Goal: Task Accomplishment & Management: Manage account settings

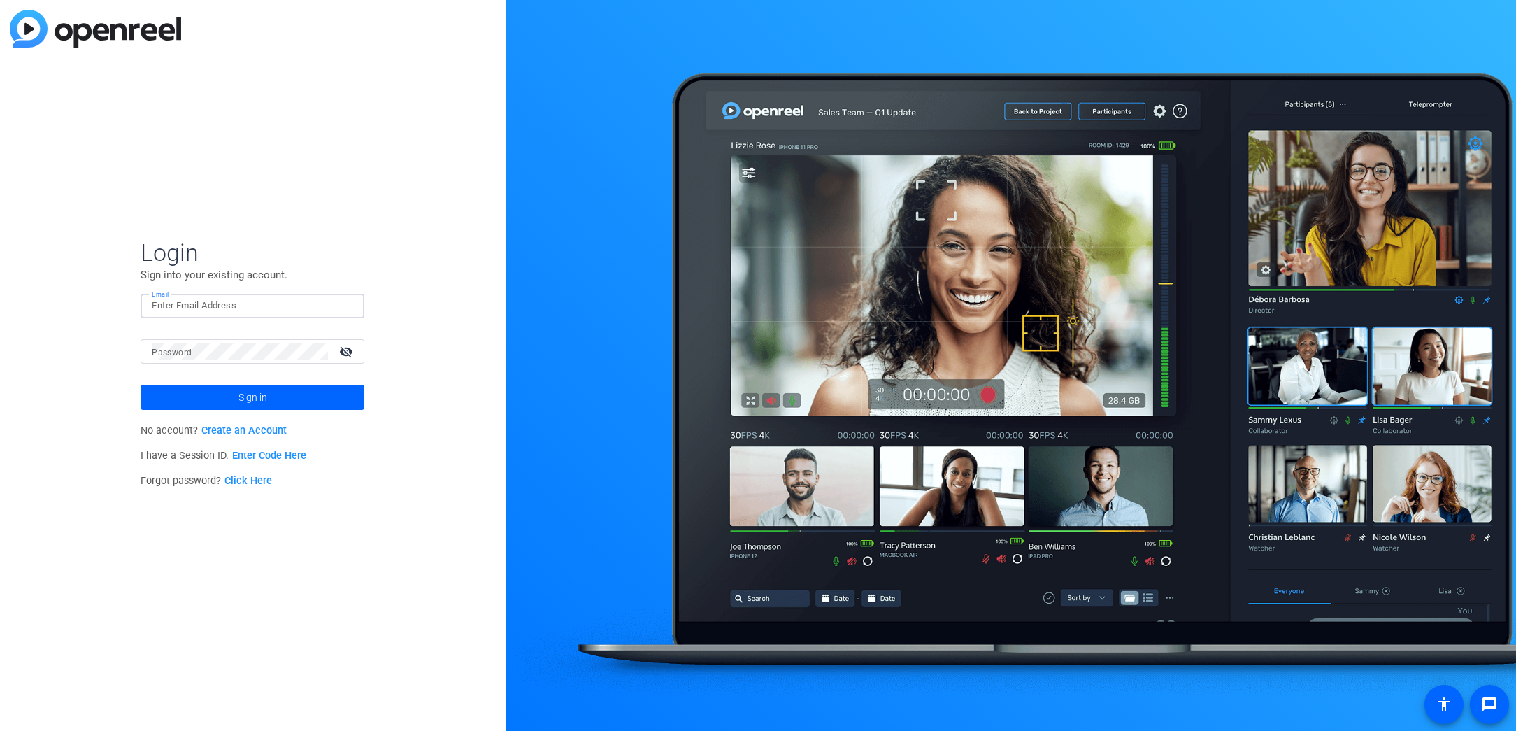
click at [304, 303] on input "Email" at bounding box center [252, 305] width 201 height 17
type input "[EMAIL_ADDRESS][PERSON_NAME][DOMAIN_NAME]"
click at [307, 401] on span at bounding box center [253, 398] width 224 height 34
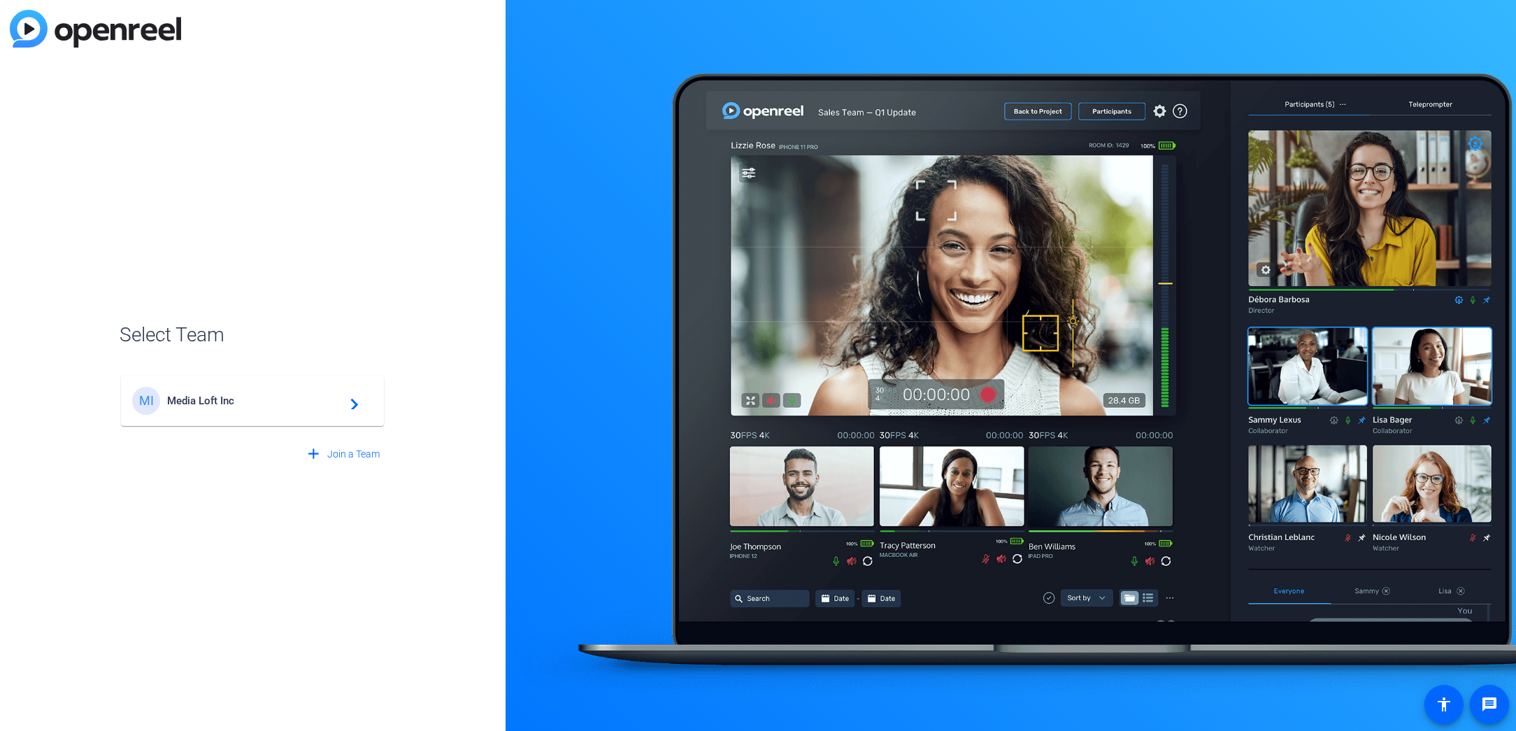
click at [306, 401] on span "Media Loft Inc" at bounding box center [254, 400] width 175 height 13
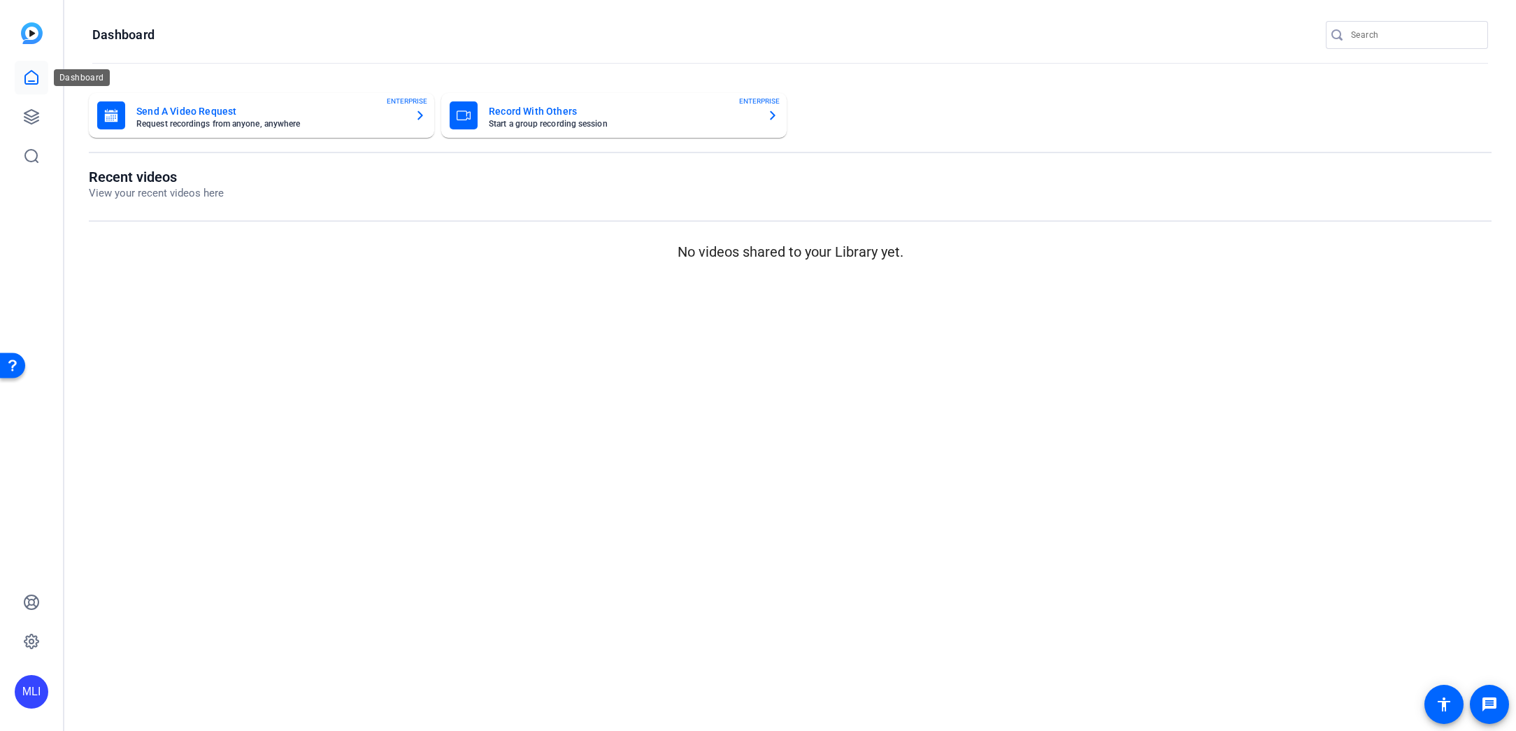
click at [29, 76] on icon at bounding box center [31, 77] width 17 height 17
click at [141, 195] on p "View your recent videos here" at bounding box center [156, 193] width 135 height 16
click at [36, 30] on img at bounding box center [32, 33] width 22 height 22
click at [33, 117] on icon at bounding box center [31, 117] width 14 height 14
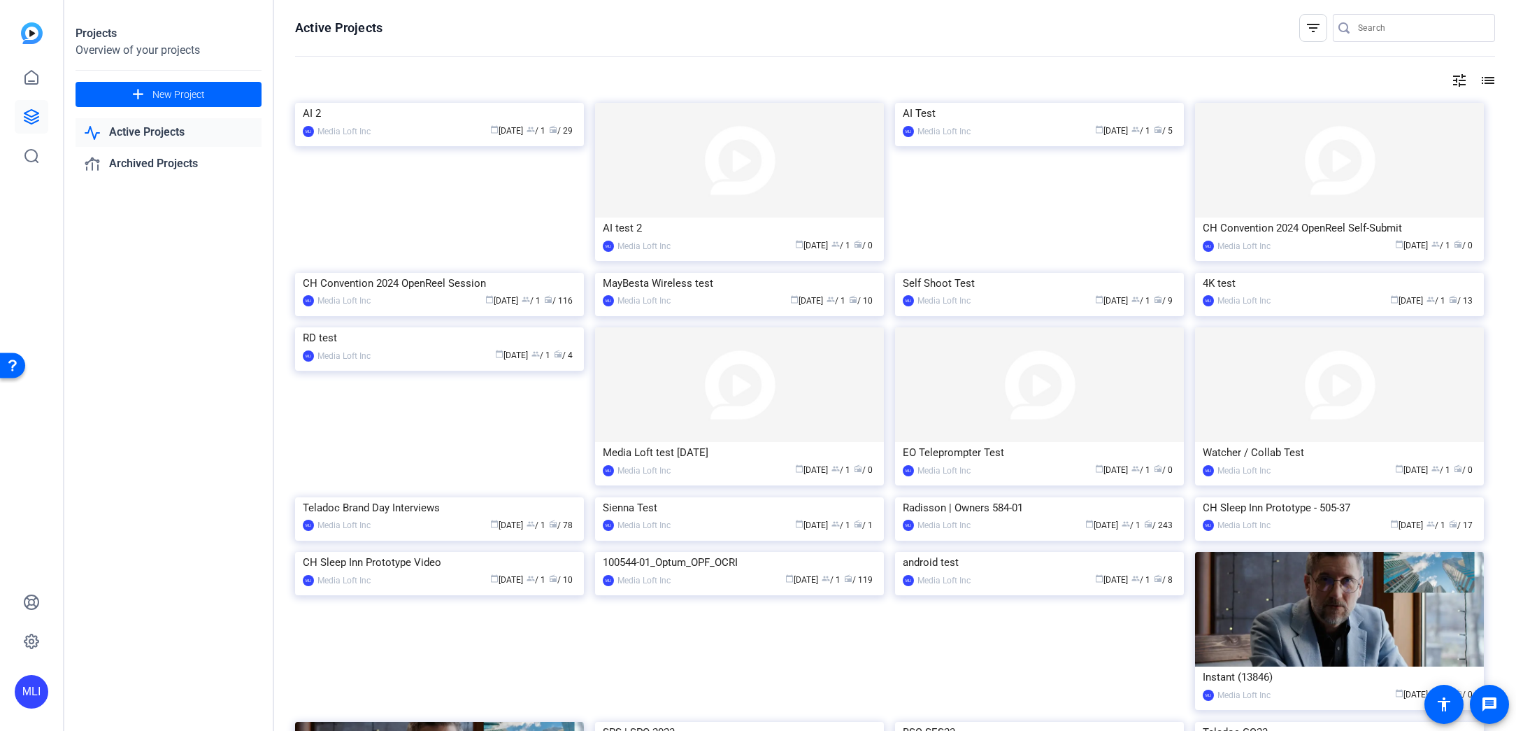
click at [264, 191] on div "Projects Overview of your projects add New Project Active Projects Archived Pro…" at bounding box center [169, 365] width 210 height 731
click at [27, 692] on div "MLI" at bounding box center [32, 692] width 34 height 34
click at [154, 681] on mat-icon "logout" at bounding box center [156, 679] width 17 height 17
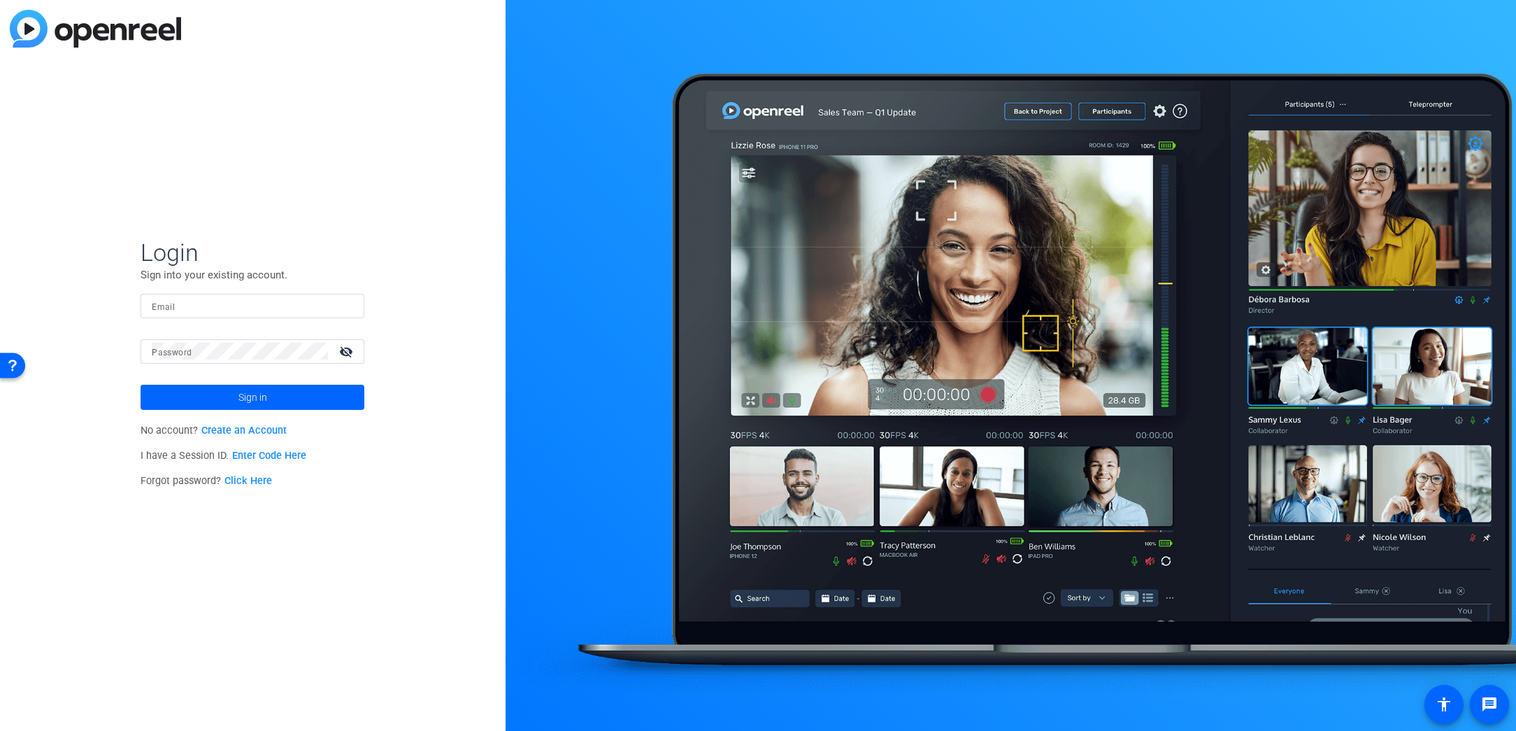
drag, startPoint x: 271, startPoint y: 3, endPoint x: 338, endPoint y: 2, distance: 67.2
click at [280, 3] on div "Login Sign into your existing account. Email Password visibility_off Sign in No…" at bounding box center [253, 365] width 506 height 731
drag, startPoint x: 215, startPoint y: 43, endPoint x: 699, endPoint y: 57, distance: 484.2
click at [369, 30] on div "Login Sign into your existing account. Email Password visibility_off Sign in No…" at bounding box center [253, 365] width 506 height 731
click at [309, 394] on span at bounding box center [253, 398] width 224 height 34
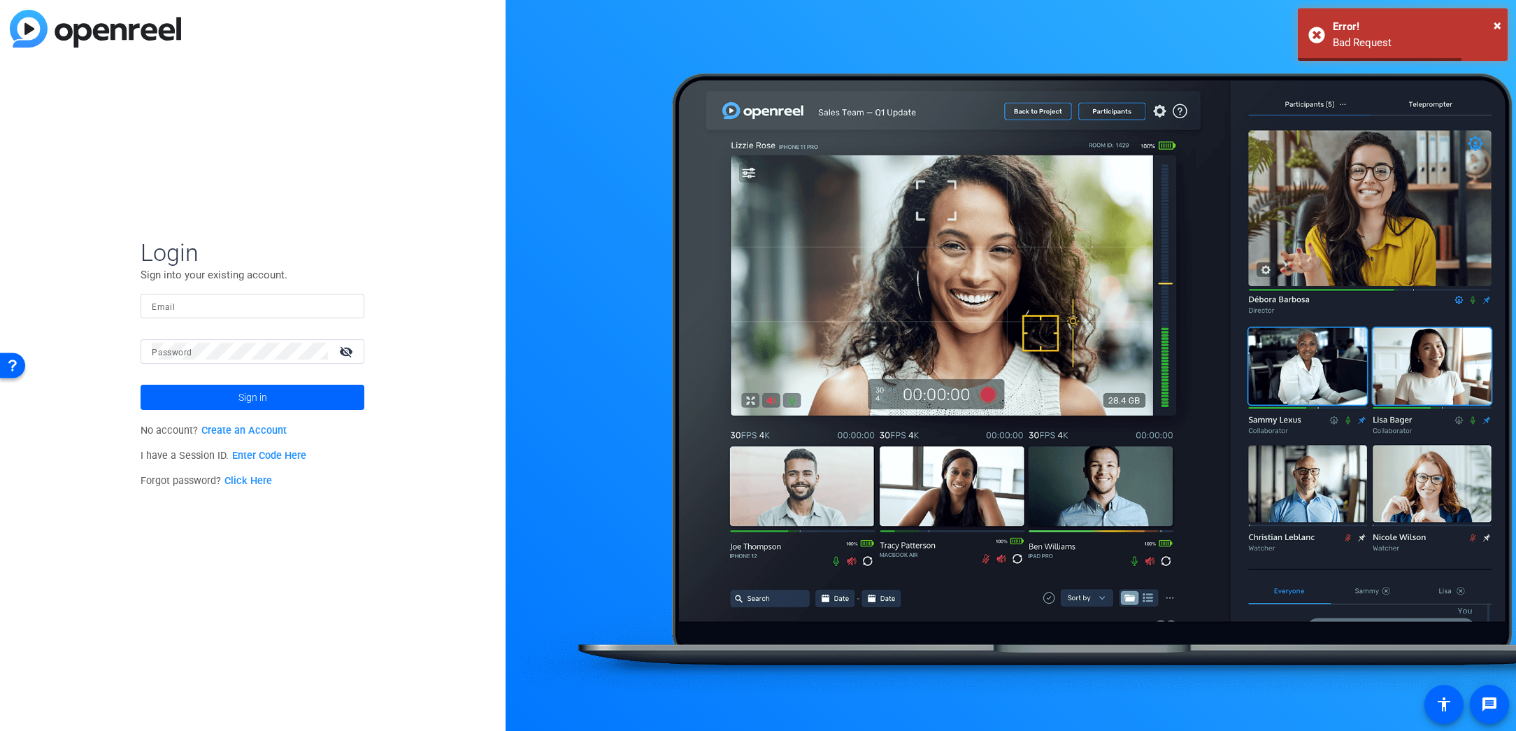
click at [292, 304] on input "Email" at bounding box center [252, 305] width 201 height 17
type input "[EMAIL_ADDRESS][PERSON_NAME][DOMAIN_NAME]"
click at [271, 392] on span at bounding box center [253, 398] width 224 height 34
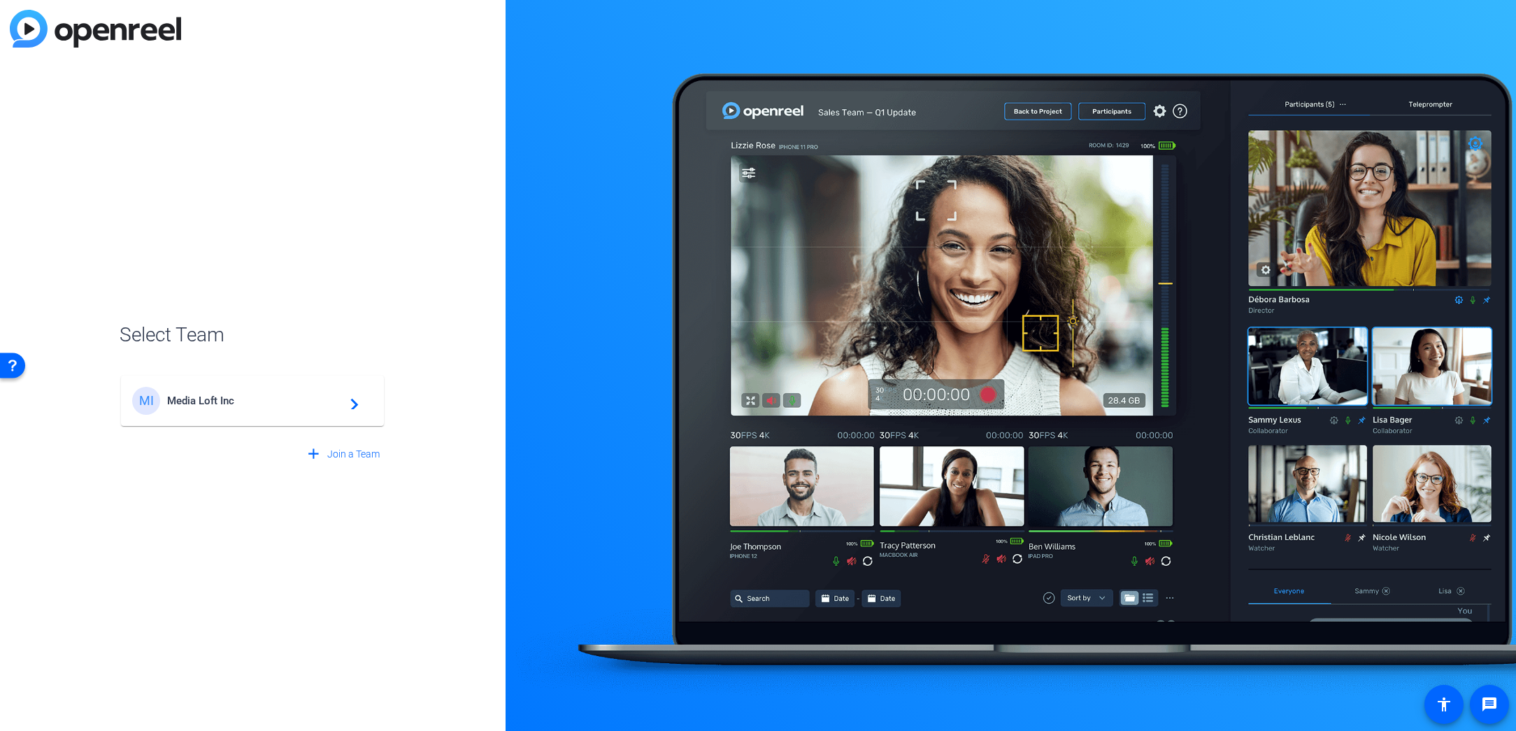
click at [145, 393] on div "MI" at bounding box center [146, 401] width 28 height 28
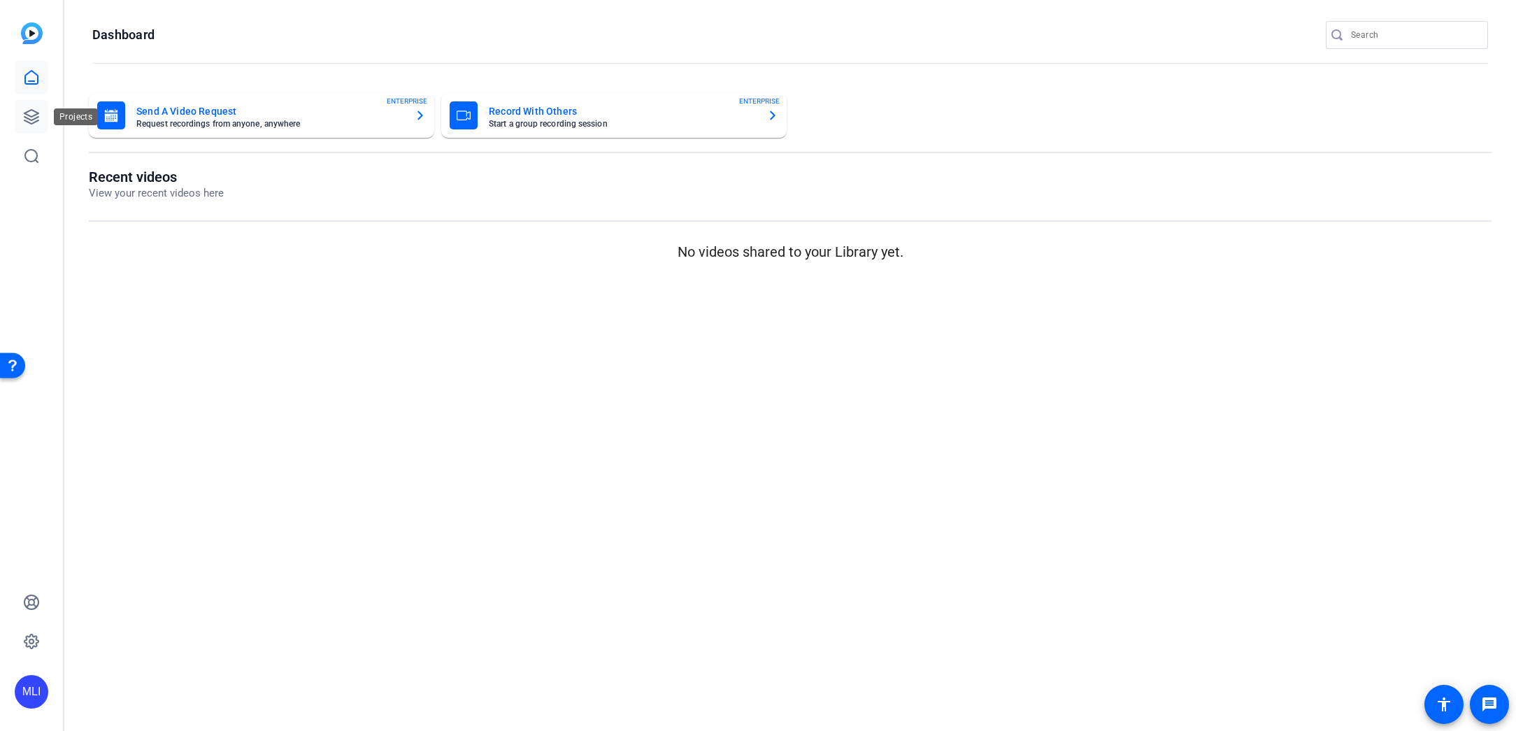
click at [29, 125] on link at bounding box center [32, 117] width 34 height 34
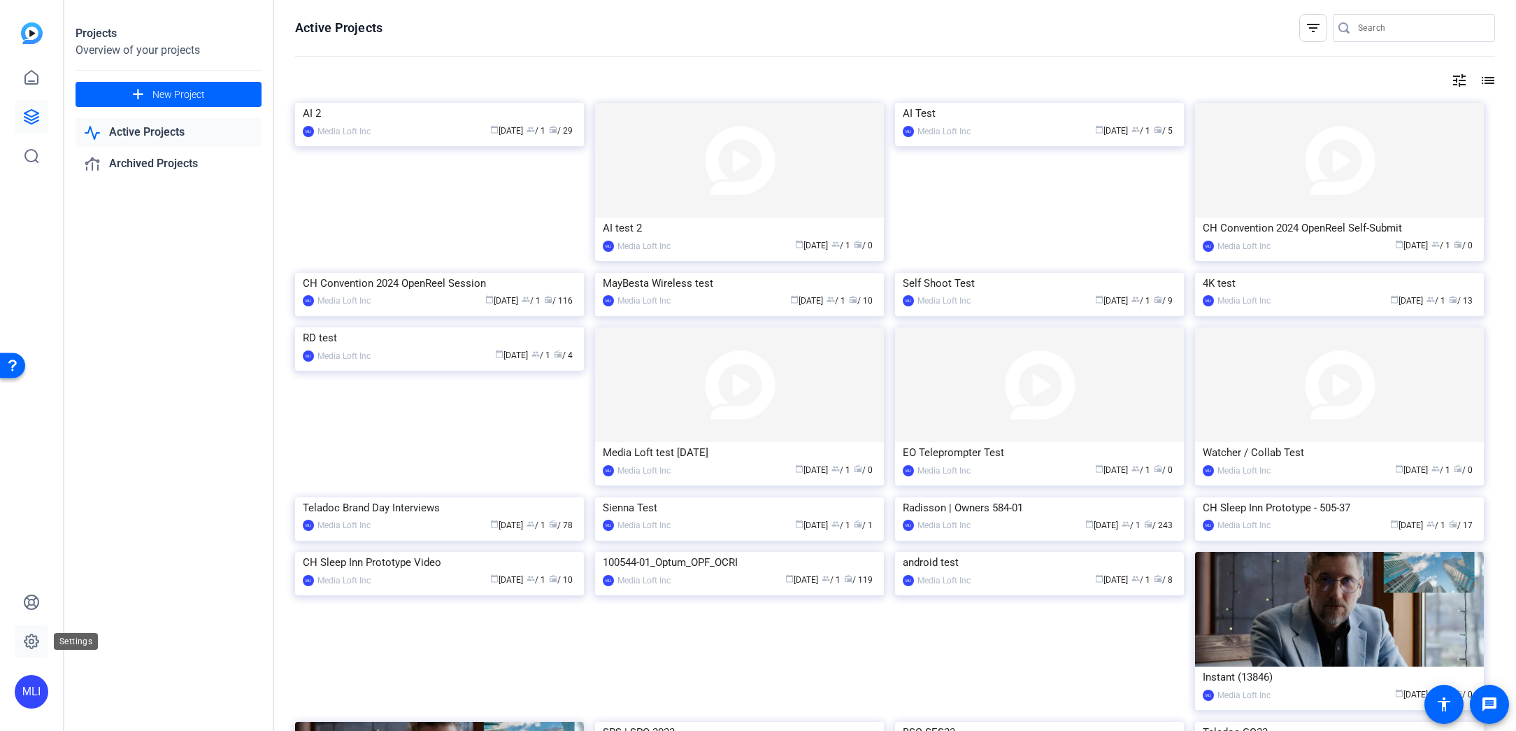
click at [29, 638] on icon at bounding box center [31, 641] width 17 height 17
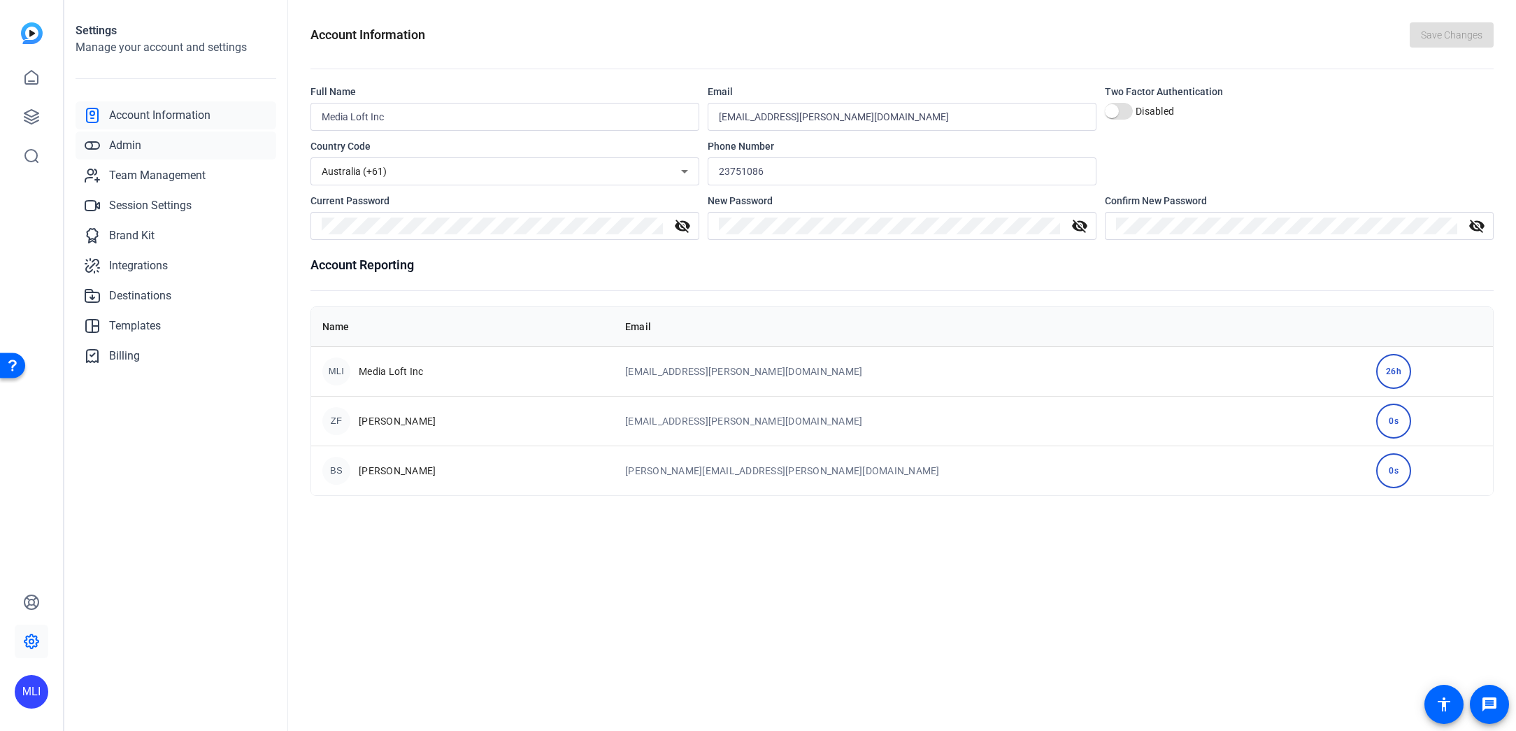
click at [129, 145] on span "Admin" at bounding box center [125, 145] width 32 height 17
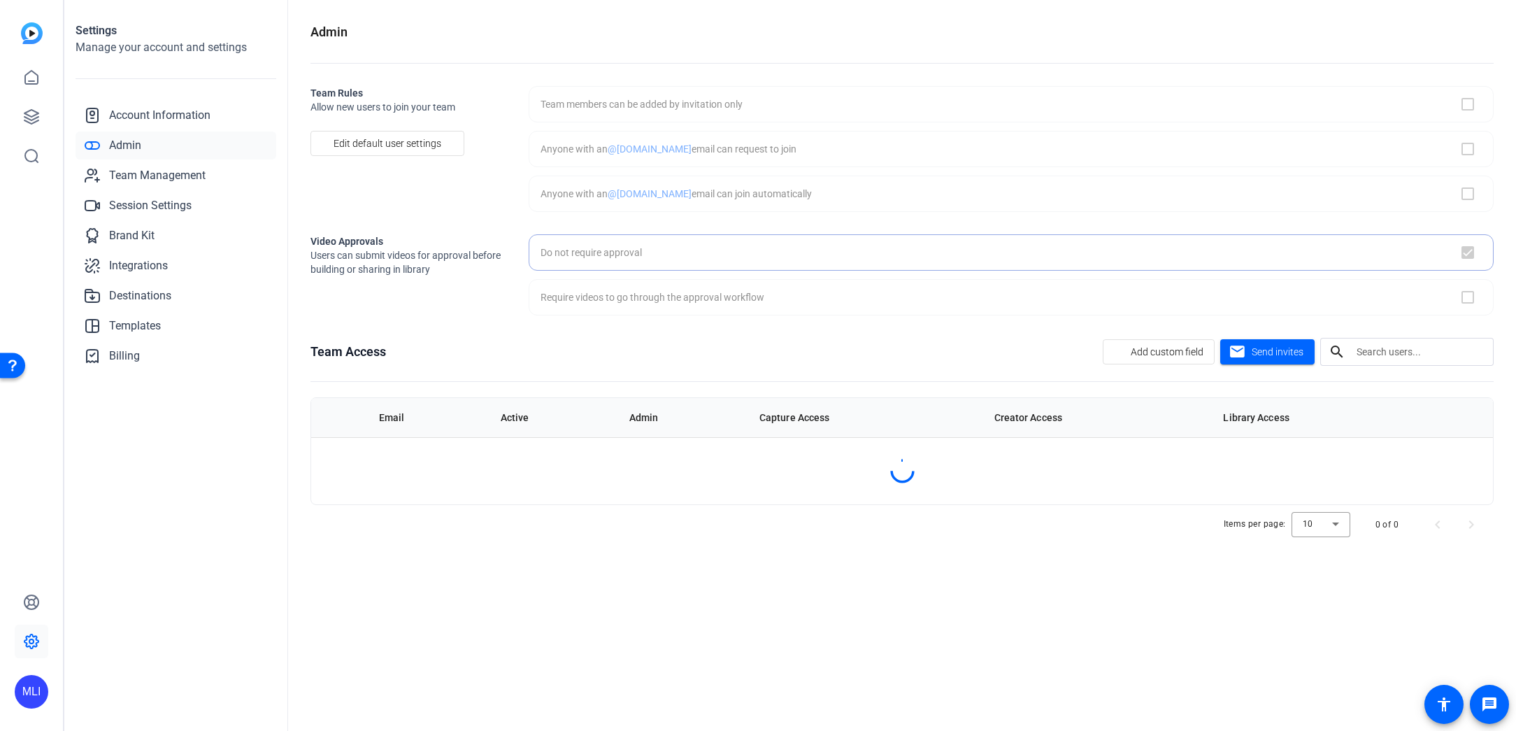
checkbox input "true"
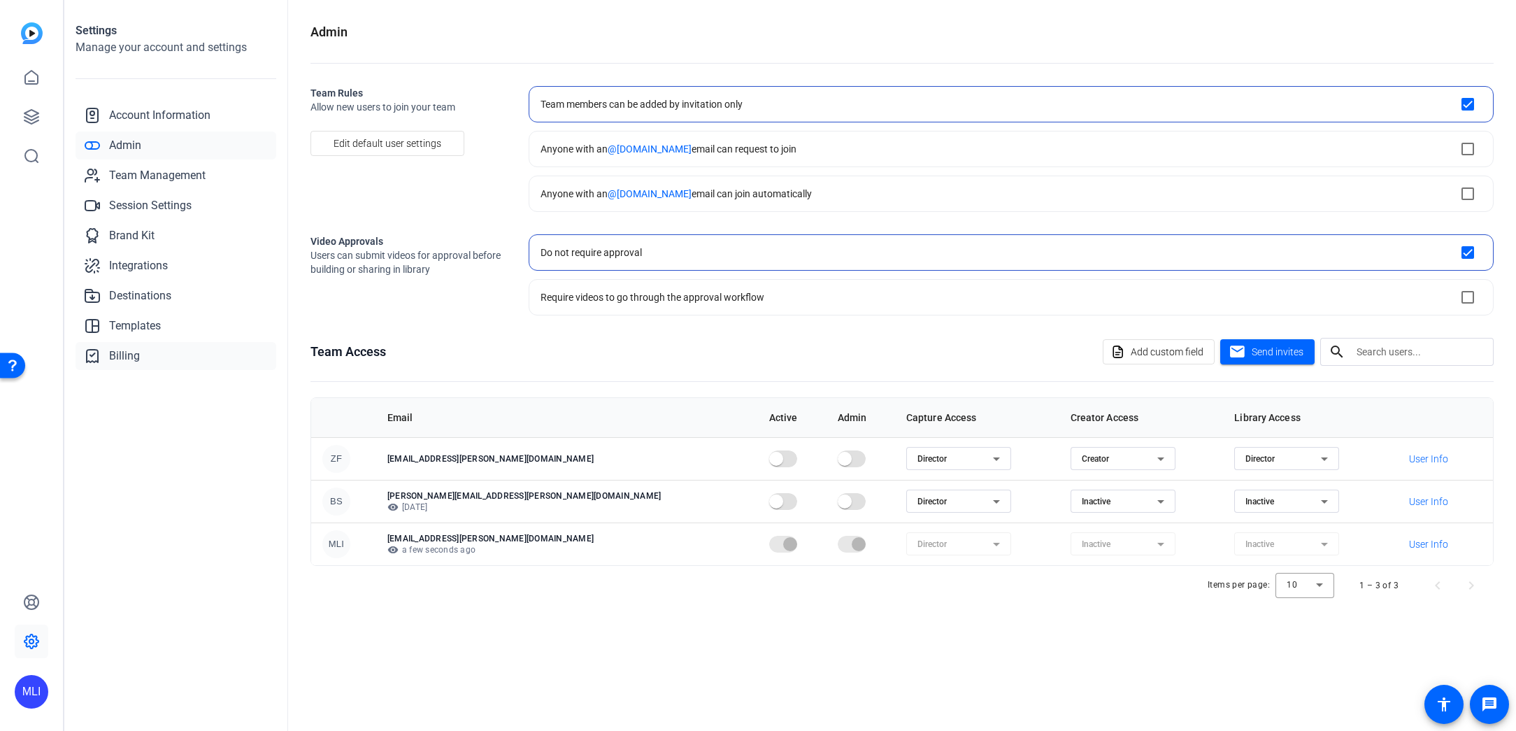
click at [134, 356] on span "Billing" at bounding box center [124, 356] width 31 height 17
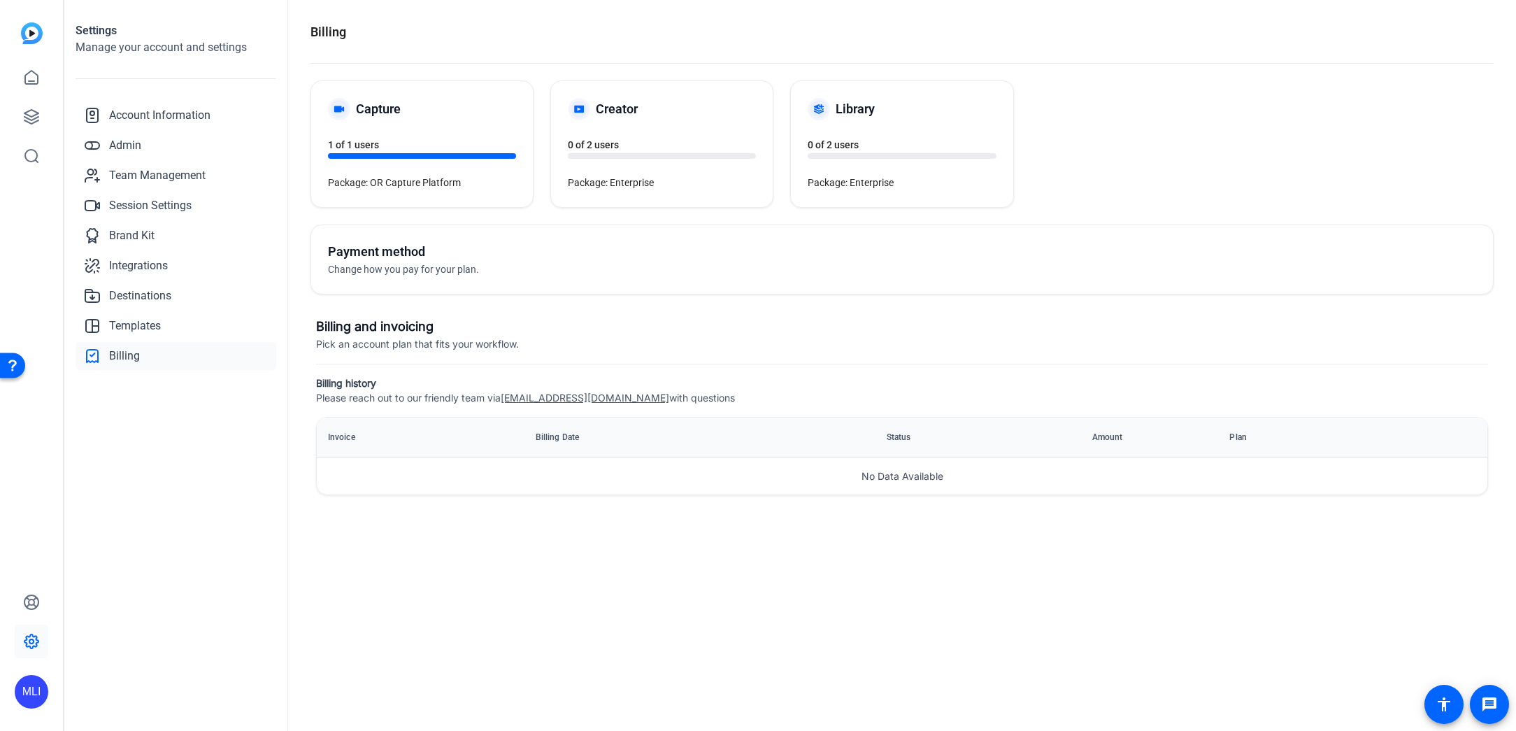
click at [1107, 127] on div "Capture 1 of 1 users Package: OR Capture Platform Creator 0 of 2 users Package:…" at bounding box center [902, 143] width 1183 height 127
click at [185, 107] on span "Account Information" at bounding box center [159, 115] width 101 height 17
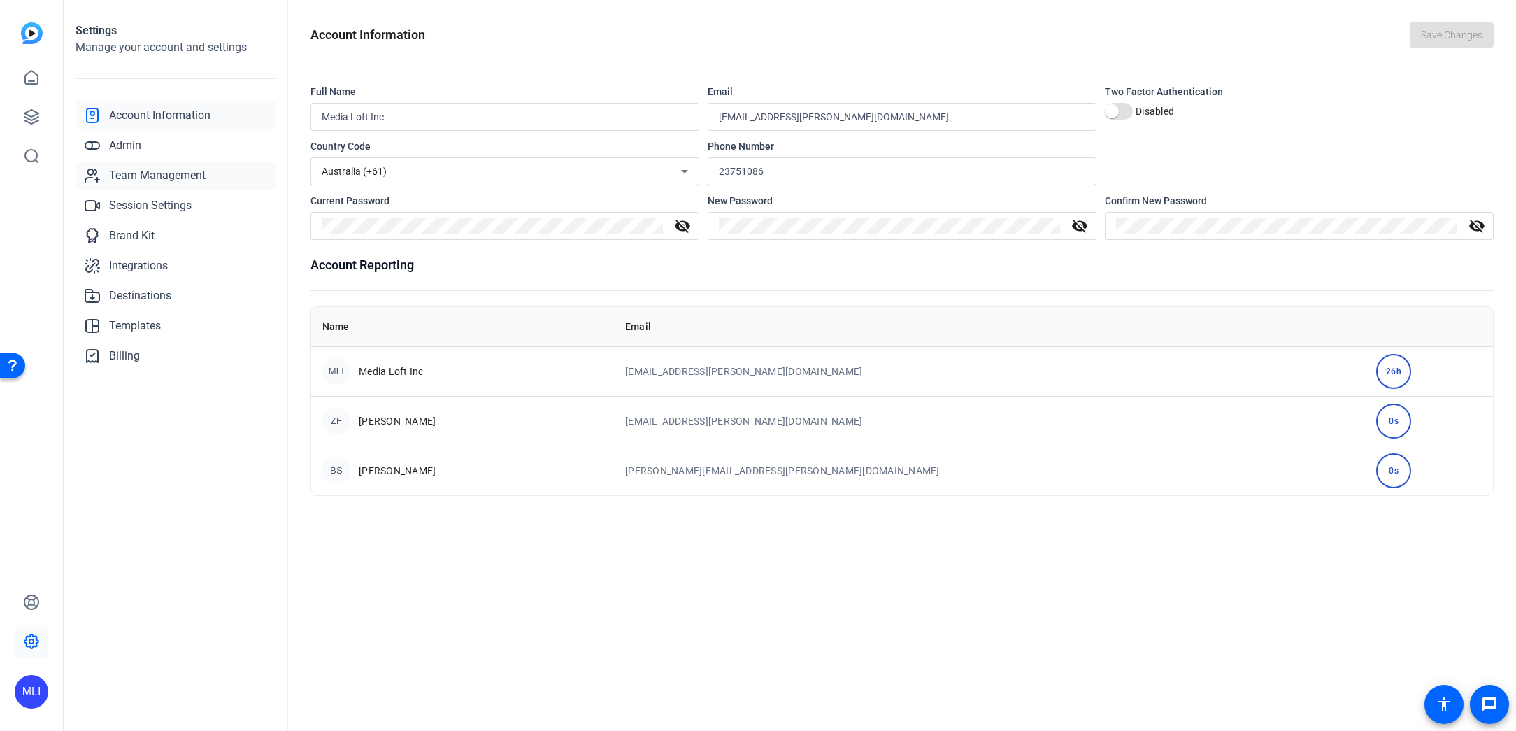
click at [134, 174] on span "Team Management" at bounding box center [157, 175] width 97 height 17
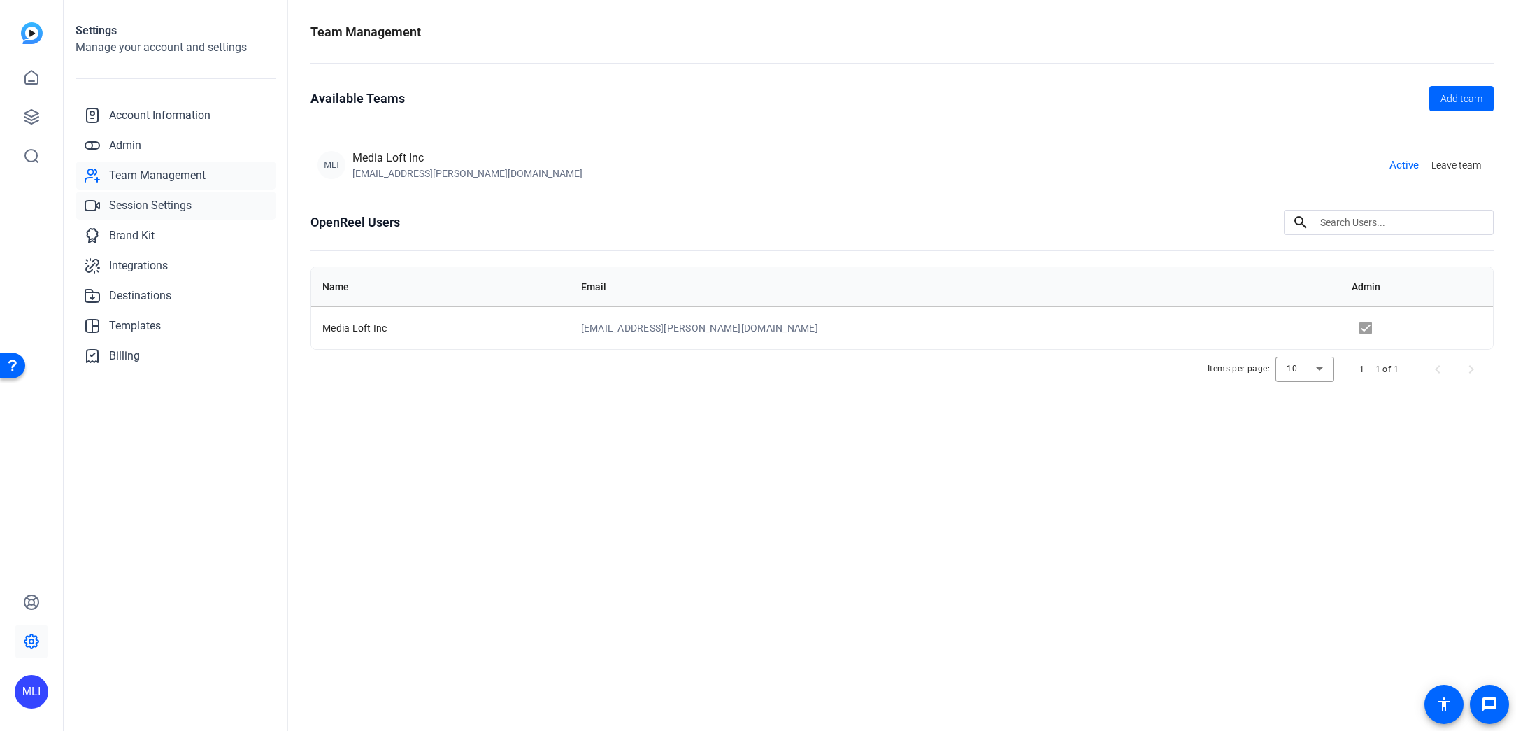
click at [129, 213] on span "Session Settings" at bounding box center [150, 205] width 83 height 17
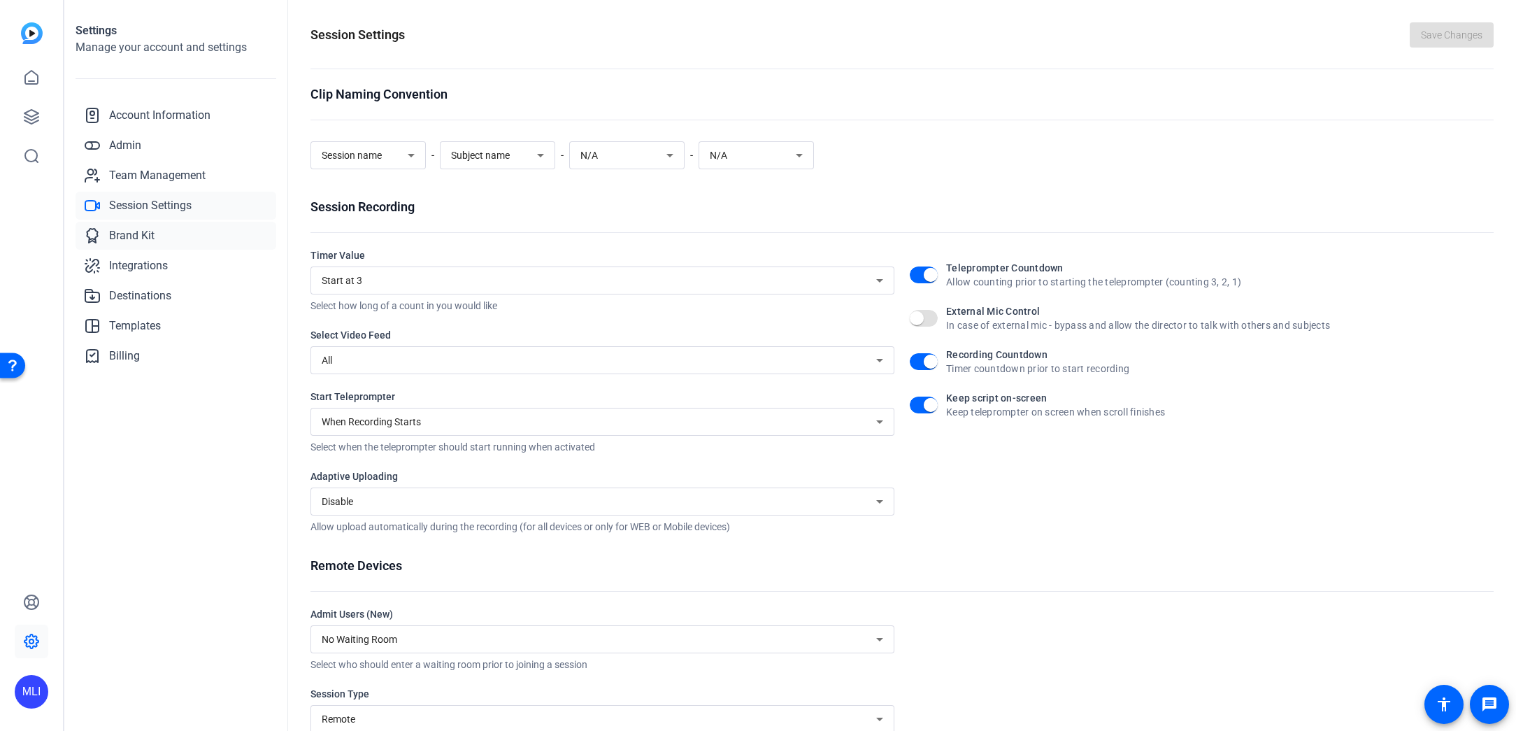
click at [130, 244] on link "Brand Kit" at bounding box center [176, 236] width 201 height 28
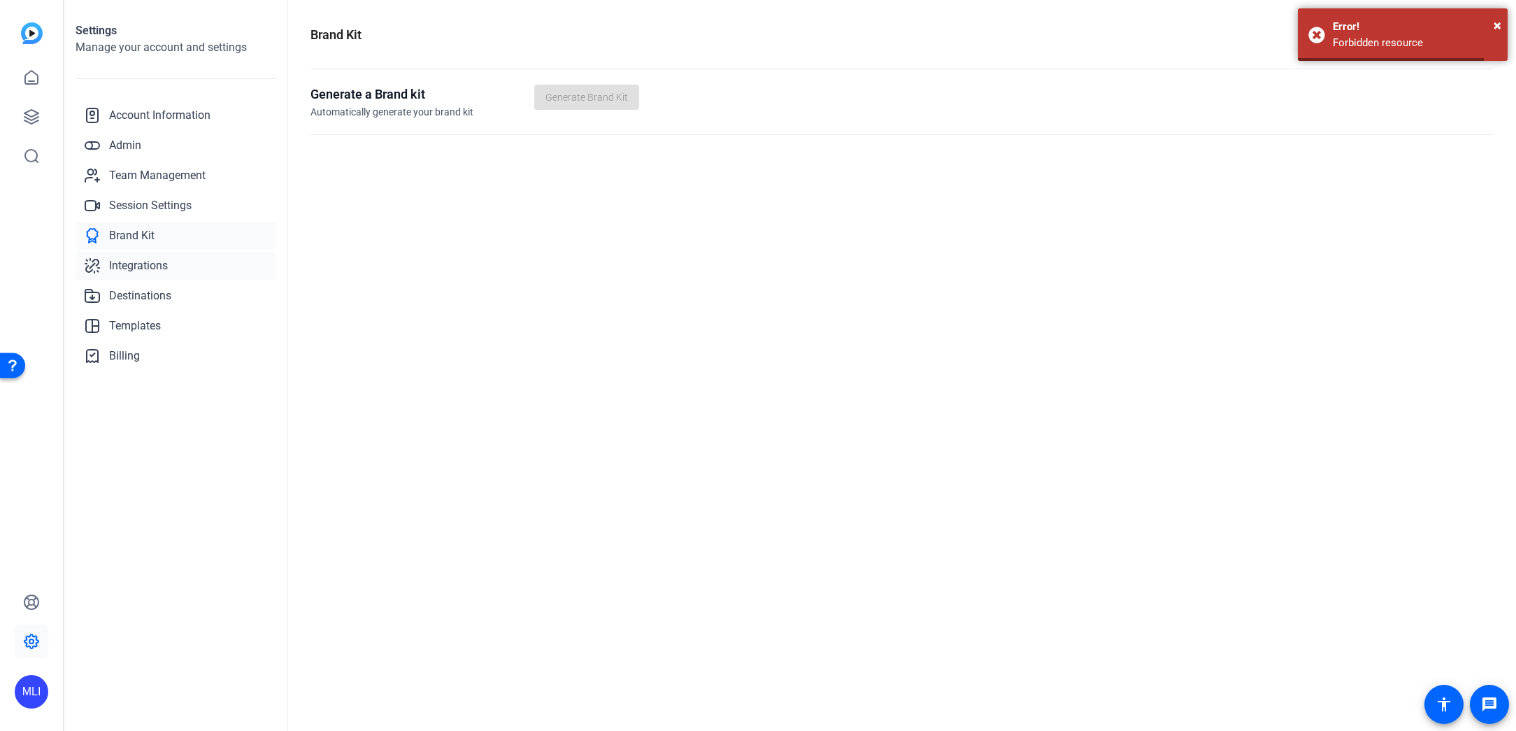
click at [129, 269] on span "Integrations" at bounding box center [138, 265] width 59 height 17
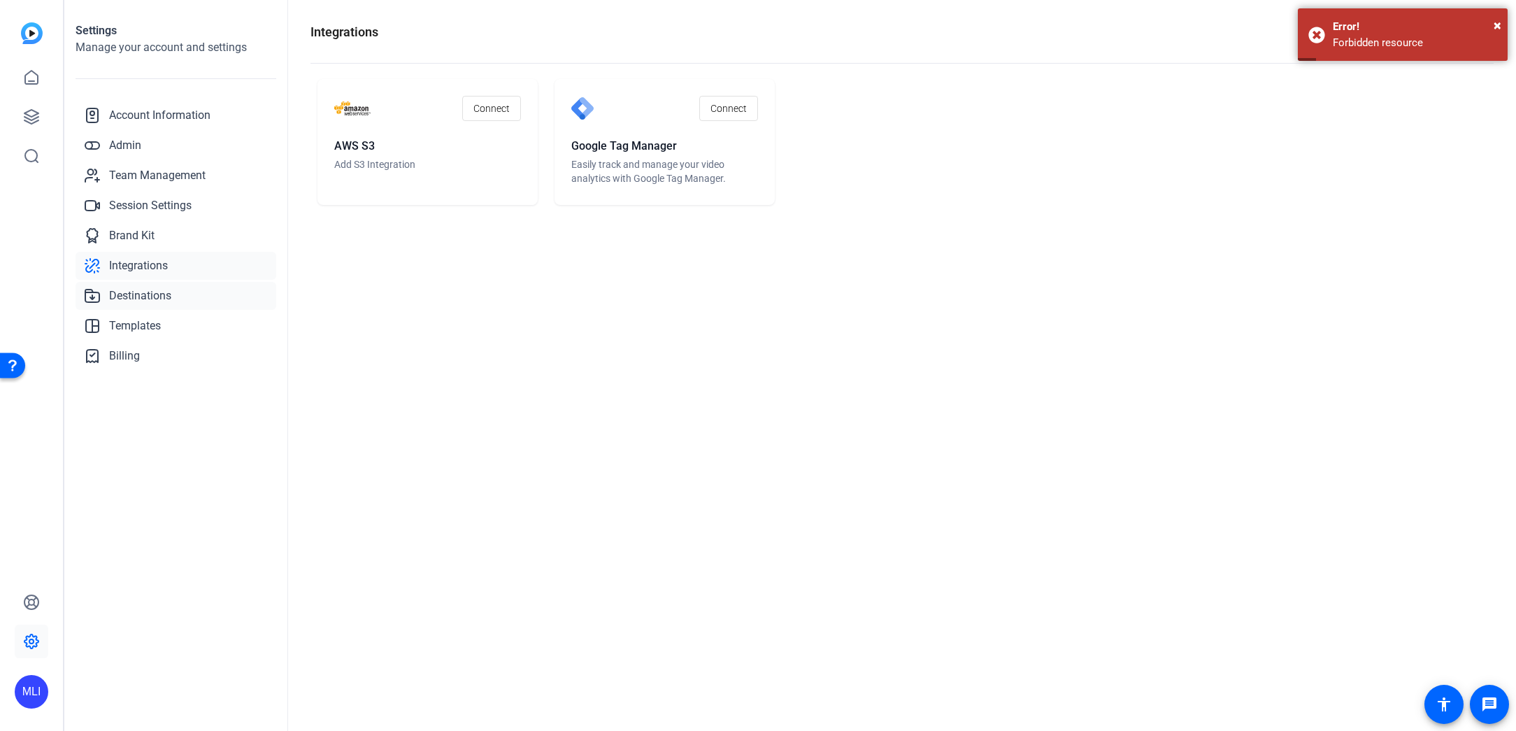
click at [138, 300] on span "Destinations" at bounding box center [140, 295] width 62 height 17
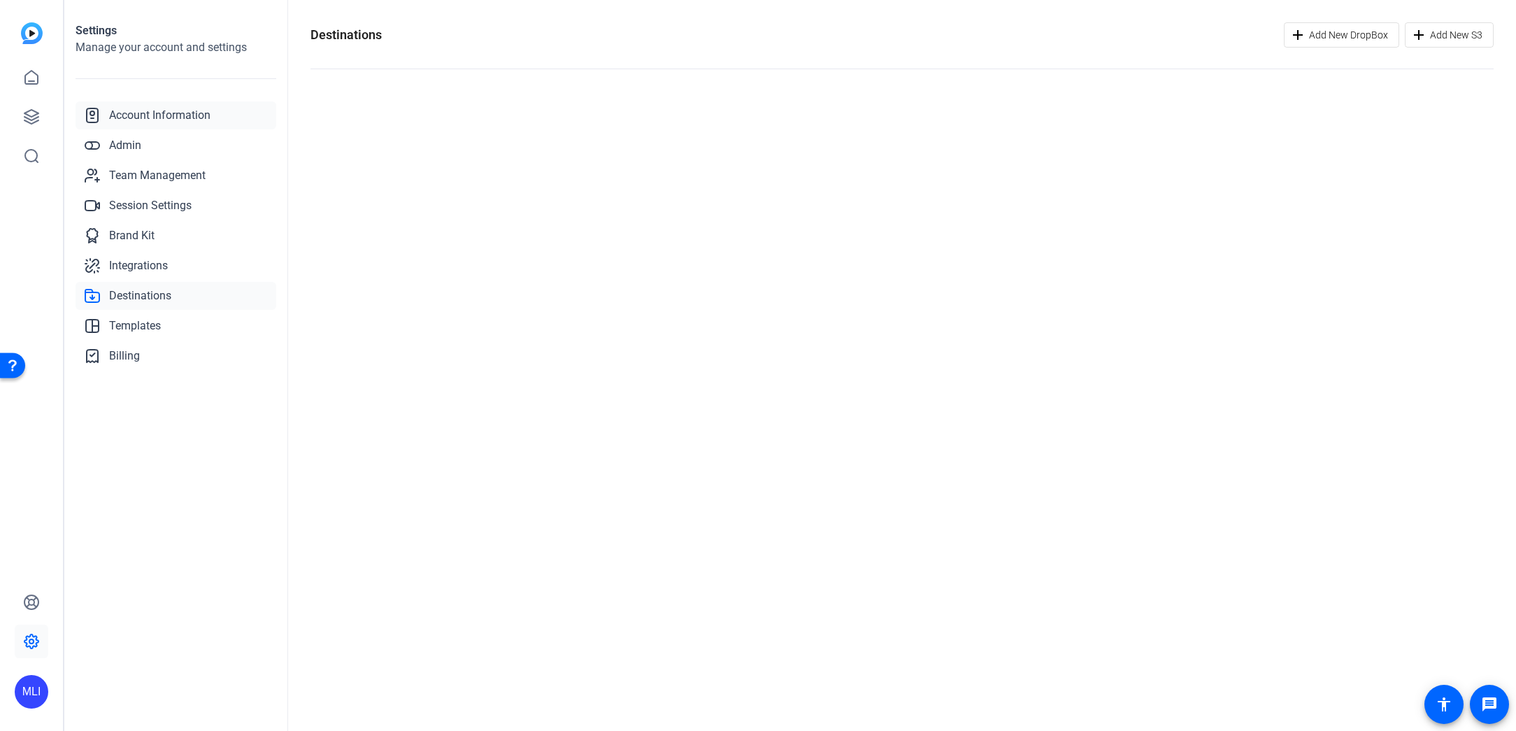
click at [152, 116] on span "Account Information" at bounding box center [159, 115] width 101 height 17
